Goal: Information Seeking & Learning: Learn about a topic

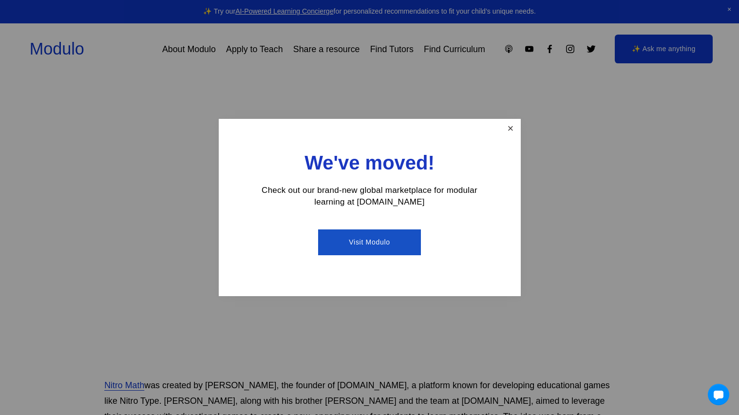
click at [515, 129] on link "Close" at bounding box center [510, 128] width 17 height 17
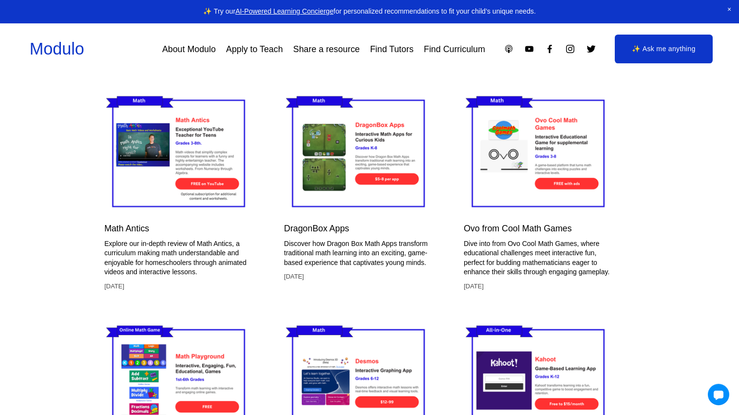
scroll to position [2363, 8]
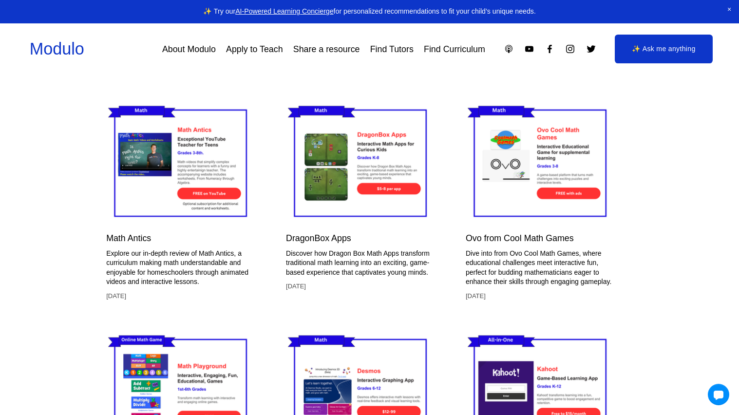
click at [364, 184] on img at bounding box center [361, 163] width 151 height 126
